Goal: Subscribe to service/newsletter

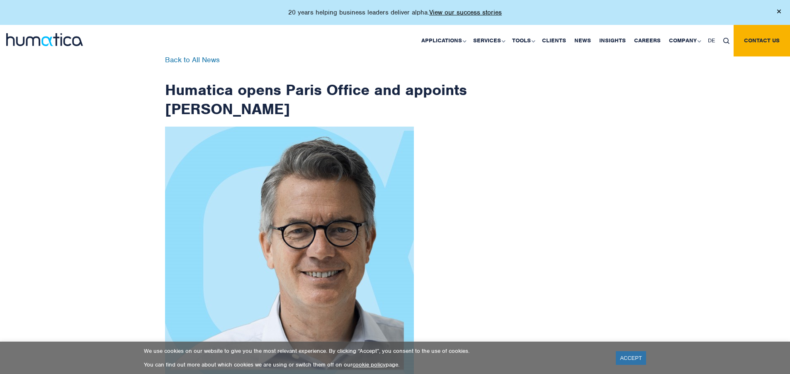
scroll to position [1324, 0]
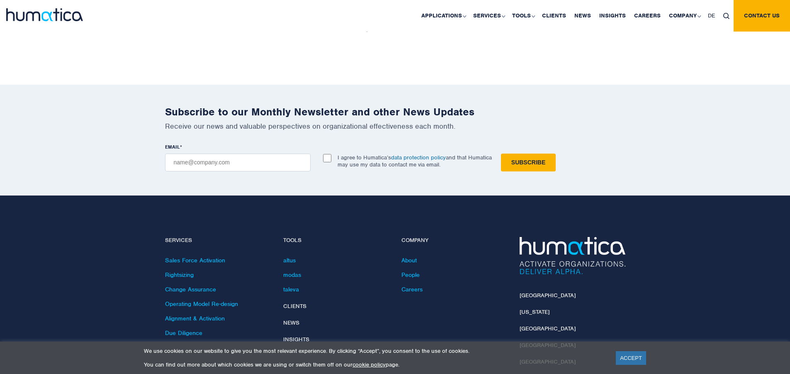
checkbox input "true"
type input "[EMAIL_ADDRESS][DOMAIN_NAME]"
click at [501, 154] on input "Subscribe" at bounding box center [528, 163] width 55 height 18
